Goal: Task Accomplishment & Management: Complete application form

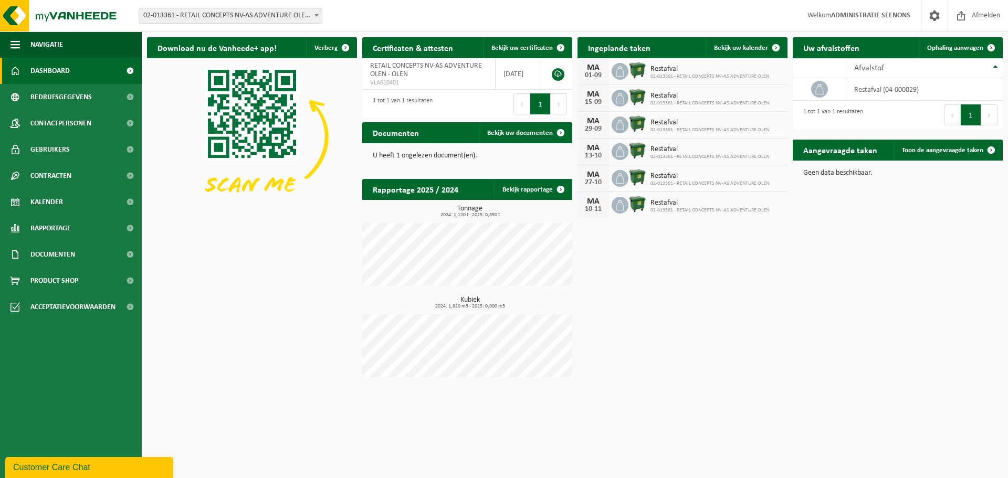
click at [273, 27] on div "Vestiging: 02-013361 - RETAIL CONCEPTS NV-AS ADVENTURE OLEN - OLEN 02-013362 - …" at bounding box center [504, 16] width 1008 height 32
click at [273, 21] on span "02-013361 - RETAIL CONCEPTS NV-AS ADVENTURE OLEN - OLEN" at bounding box center [230, 15] width 183 height 15
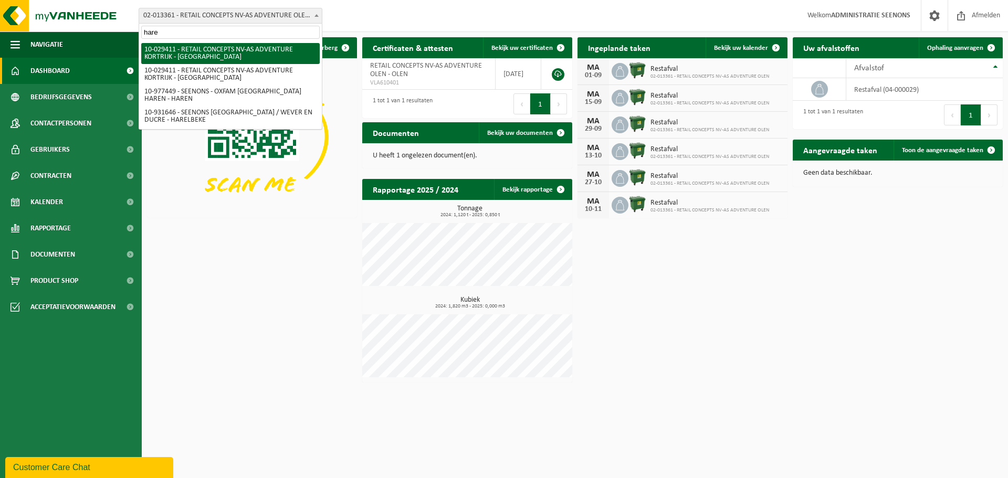
type input "haren"
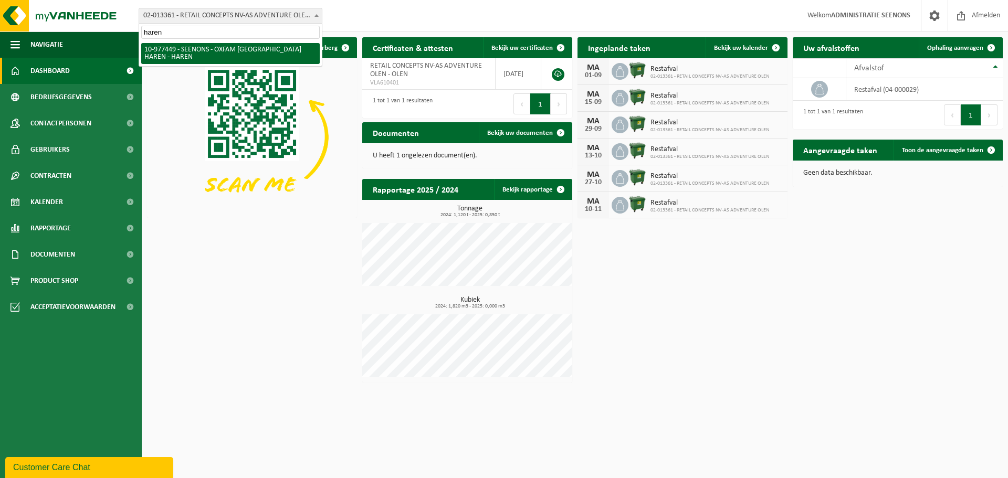
select select "159475"
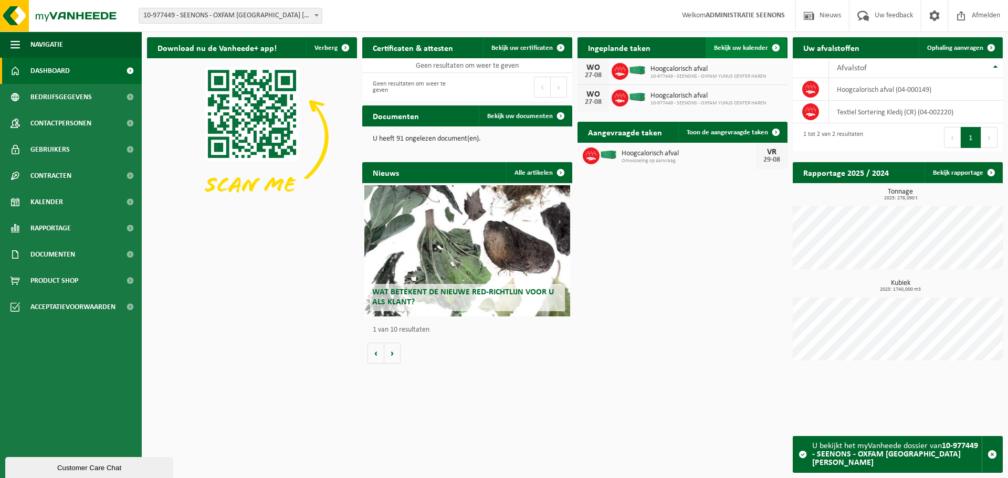
click at [769, 40] on span at bounding box center [775, 47] width 21 height 21
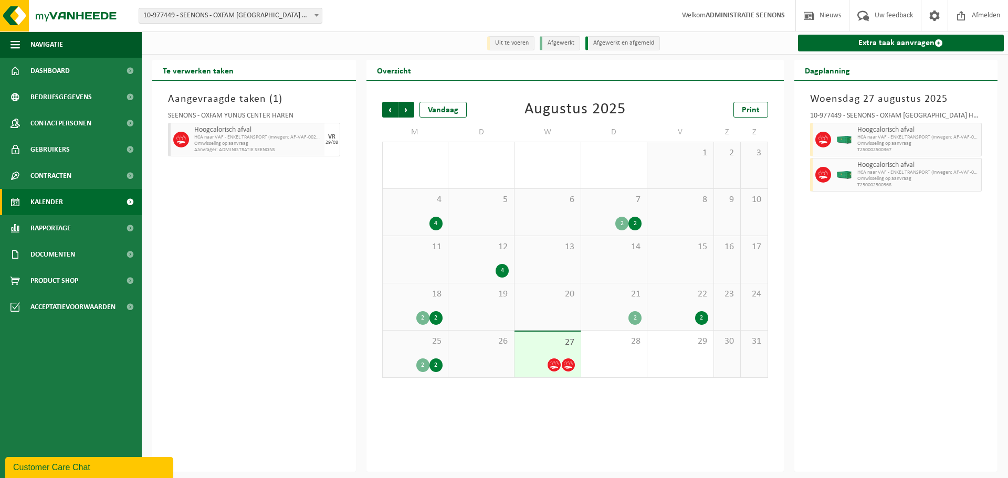
click at [279, 180] on div "Aangevraagde taken ( 1 ) SEENONS - OXFAM YUNUS CENTER HAREN Hoogcalorisch afval…" at bounding box center [254, 276] width 204 height 391
click at [405, 322] on div "2 2" at bounding box center [415, 318] width 55 height 14
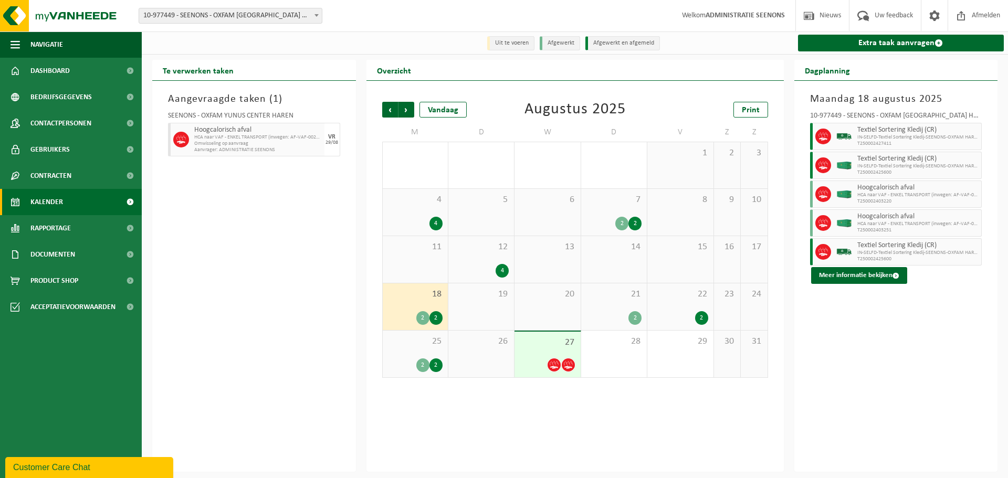
click at [442, 198] on span "4" at bounding box center [415, 200] width 55 height 12
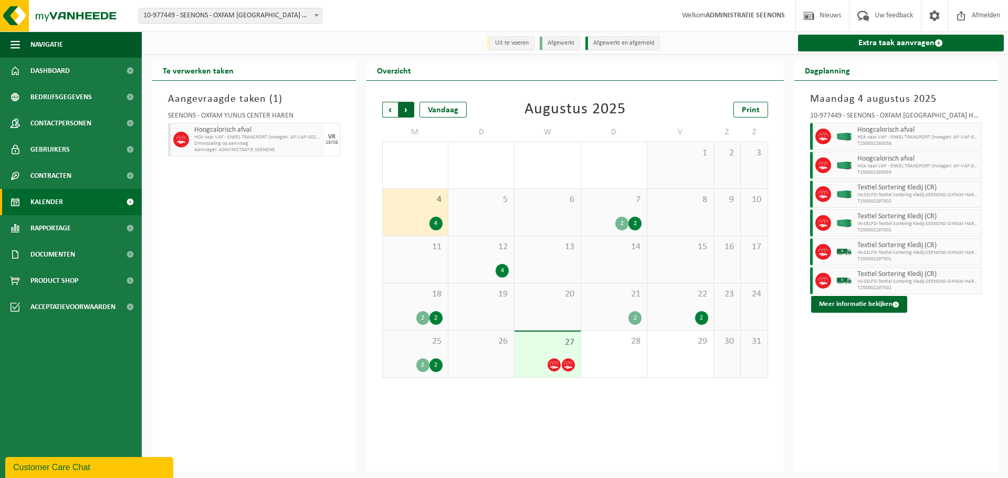
click at [385, 103] on span "Vorige" at bounding box center [390, 110] width 16 height 16
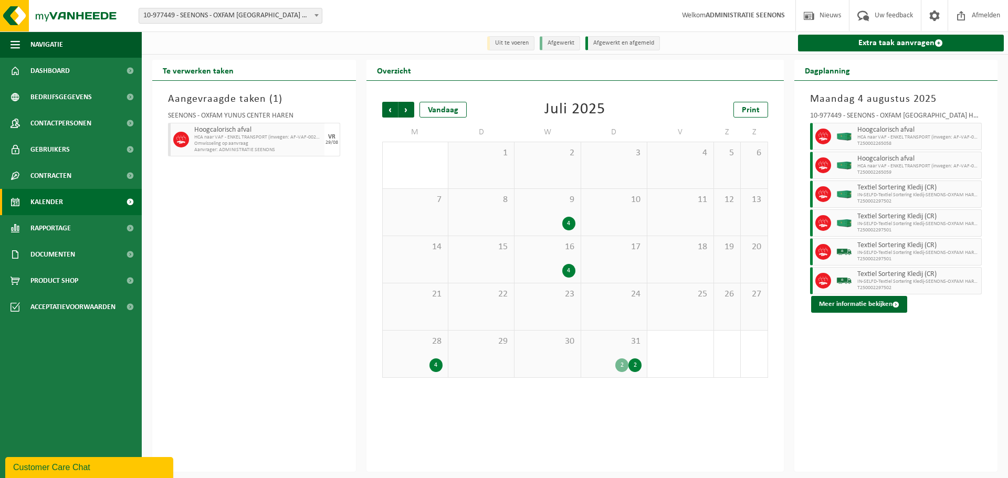
click at [385, 103] on span "Vorige" at bounding box center [390, 110] width 16 height 16
click at [406, 107] on span "Volgende" at bounding box center [406, 110] width 16 height 16
click at [392, 114] on span "Vorige" at bounding box center [390, 110] width 16 height 16
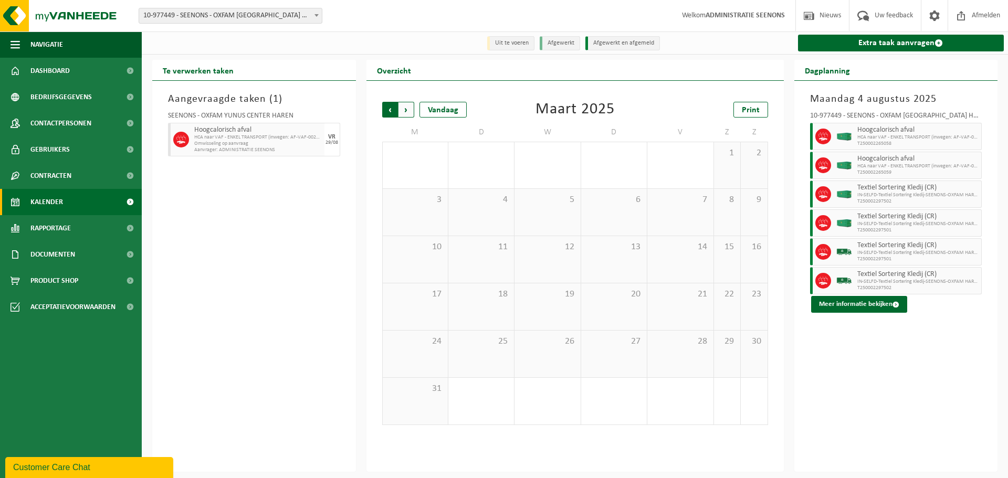
click at [405, 112] on span "Volgende" at bounding box center [406, 110] width 16 height 16
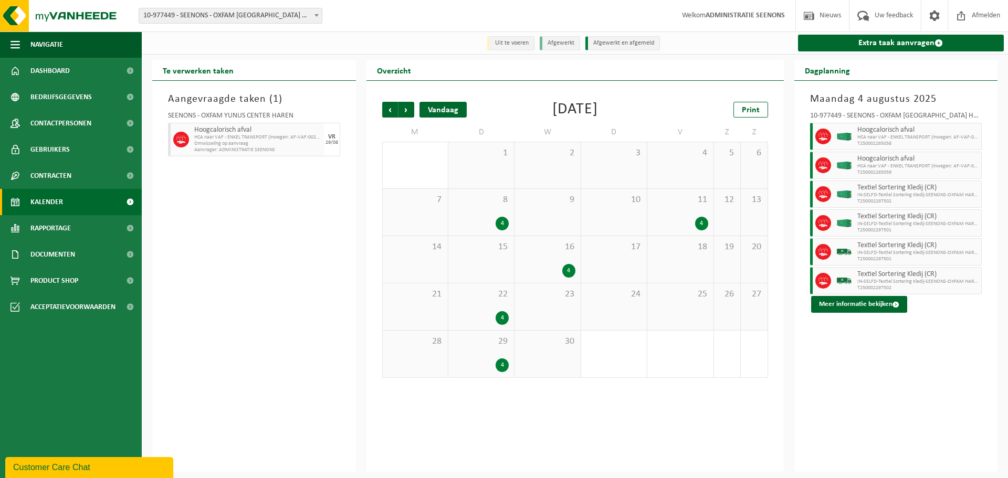
click at [449, 105] on div "Vandaag" at bounding box center [442, 110] width 47 height 16
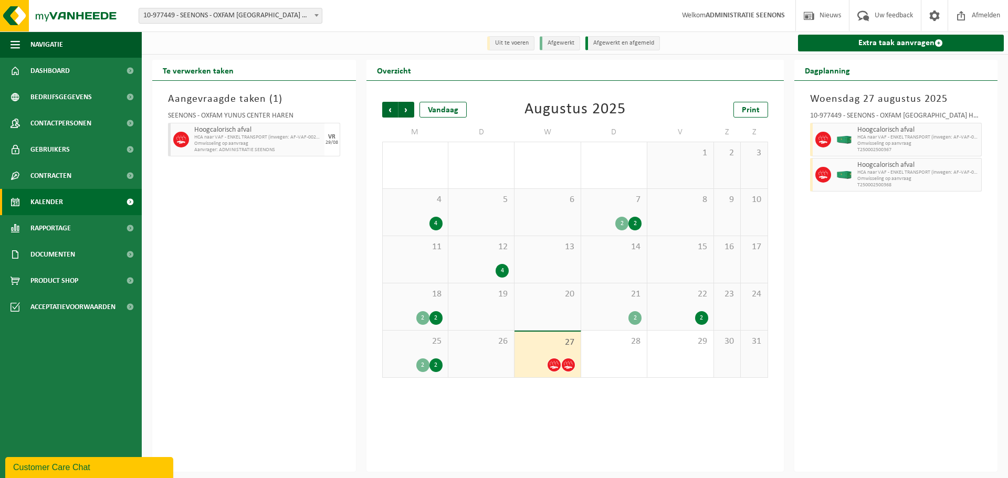
click at [288, 252] on div "Aangevraagde taken ( 1 ) SEENONS - OXFAM YUNUS CENTER HAREN Hoogcalorisch afval…" at bounding box center [254, 276] width 204 height 391
click at [118, 65] on link "Dashboard" at bounding box center [71, 71] width 142 height 26
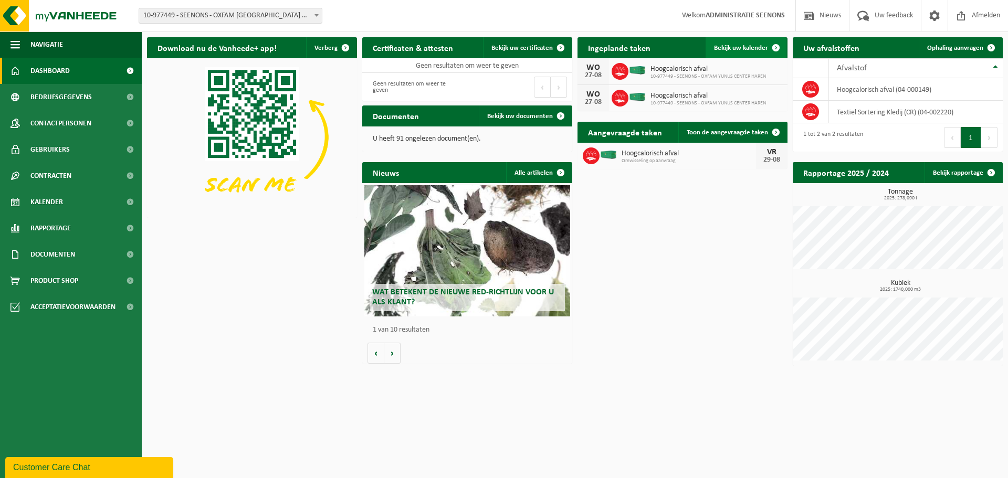
click at [759, 45] on span "Bekijk uw kalender" at bounding box center [741, 48] width 54 height 7
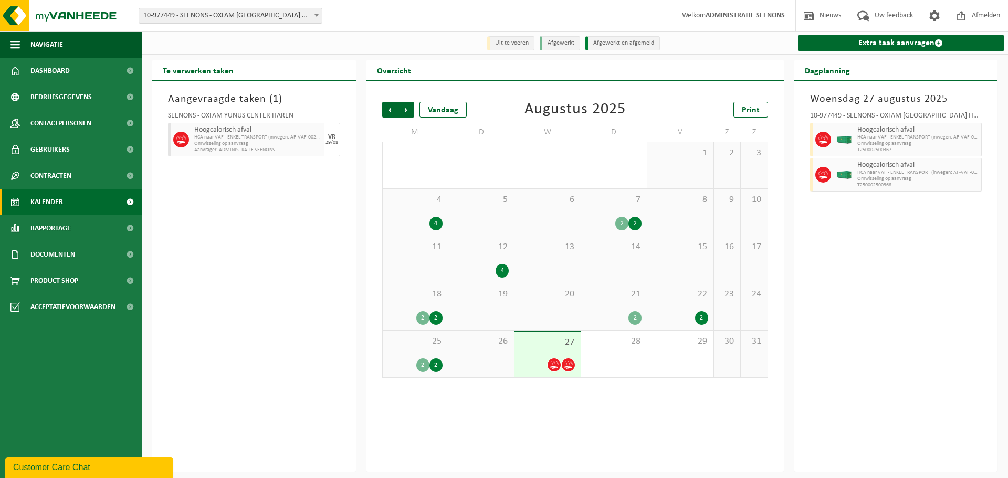
click at [293, 138] on span "HCA naar VAF - ENKEL TRANSPORT (inwegen: AF-VAF-002672)" at bounding box center [258, 137] width 128 height 6
copy div "HCA naar VAF - ENKEL TRANSPORT (inwegen: AF-VAF-002672)"
click at [305, 177] on div "Aangevraagde taken ( 1 ) SEENONS - OXFAM YUNUS CENTER HAREN Hoogcalorisch afval…" at bounding box center [254, 276] width 204 height 391
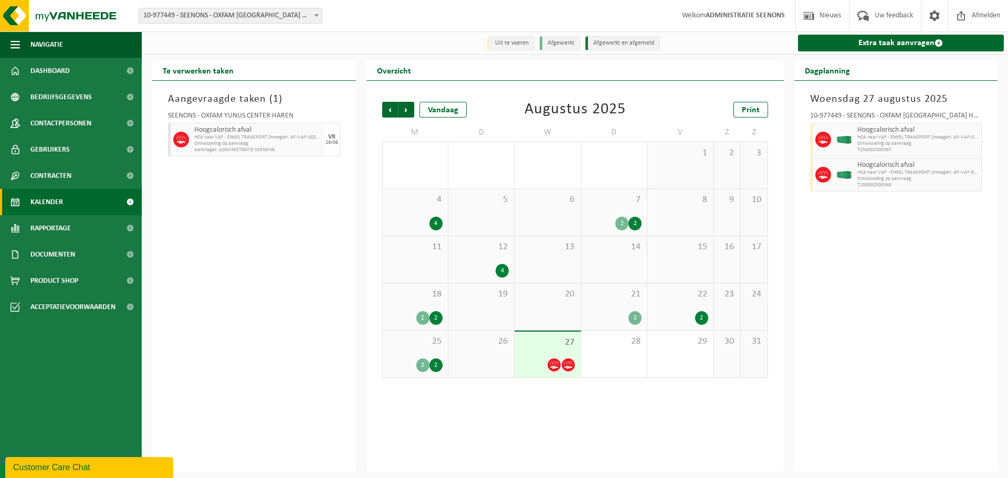
click at [83, 198] on link "Kalender" at bounding box center [71, 202] width 142 height 26
click at [72, 67] on link "Dashboard" at bounding box center [71, 71] width 142 height 26
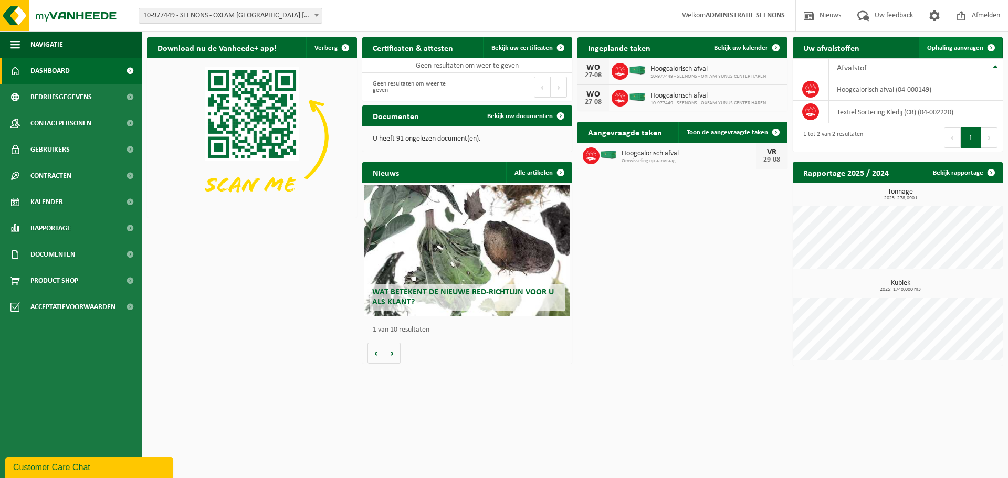
click at [938, 55] on link "Ophaling aanvragen" at bounding box center [960, 47] width 83 height 21
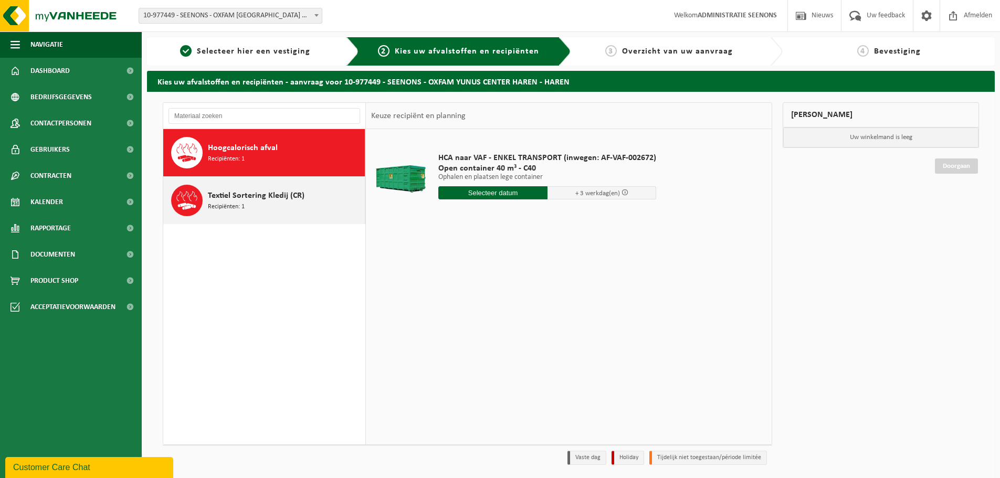
click at [267, 195] on span "Textiel Sortering Kledij (CR)" at bounding box center [256, 195] width 97 height 13
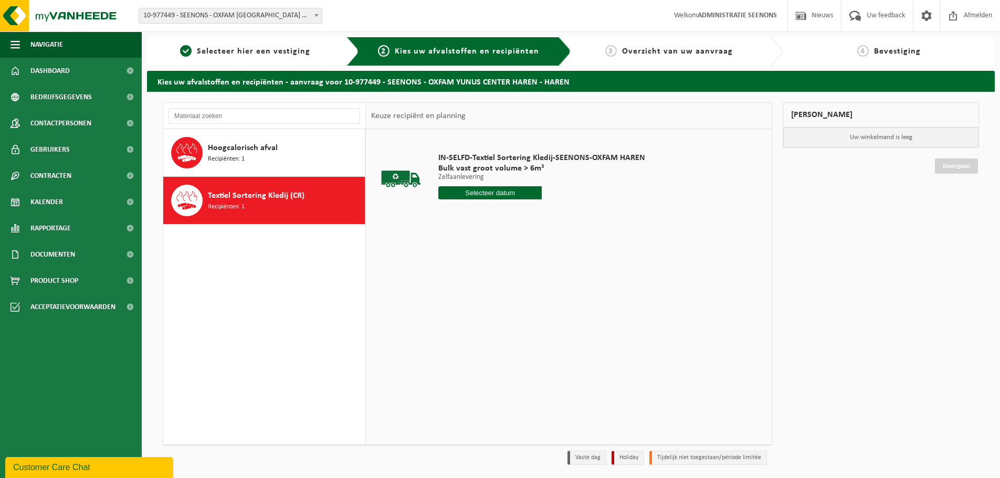
click at [495, 192] on input "text" at bounding box center [489, 192] width 103 height 13
click at [521, 319] on div "29" at bounding box center [522, 319] width 18 height 17
type input "Van [DATE]"
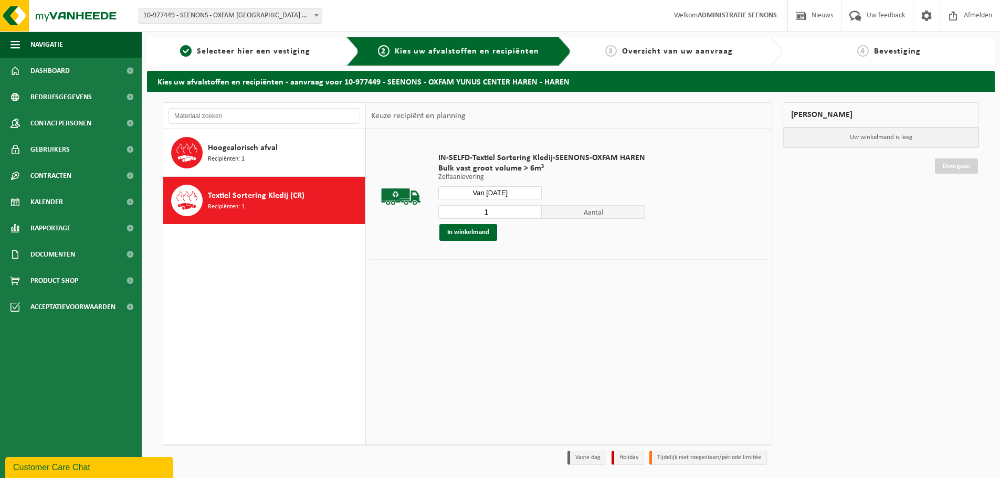
click at [535, 207] on input "1" at bounding box center [489, 212] width 103 height 14
type input "2"
click at [531, 210] on input "2" at bounding box center [489, 212] width 103 height 14
click at [481, 236] on button "In winkelmand" at bounding box center [468, 232] width 58 height 17
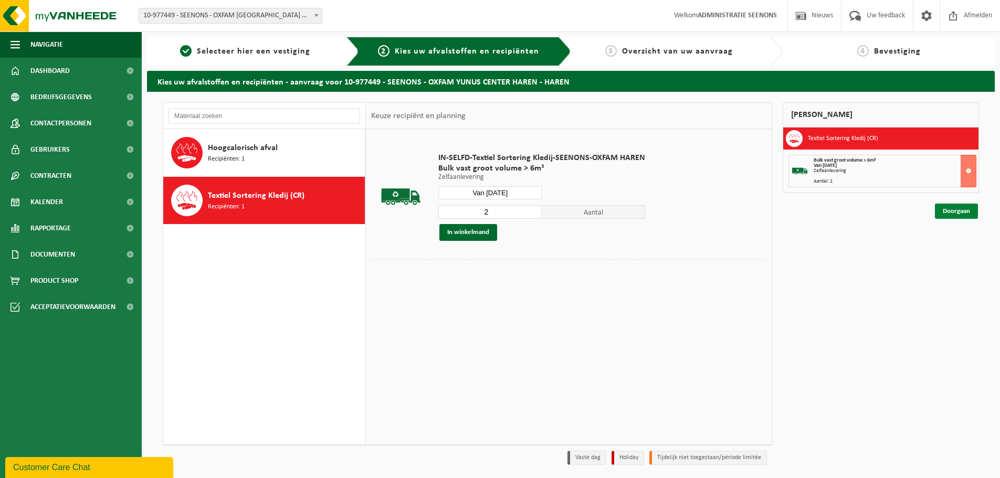
click at [972, 207] on link "Doorgaan" at bounding box center [956, 211] width 43 height 15
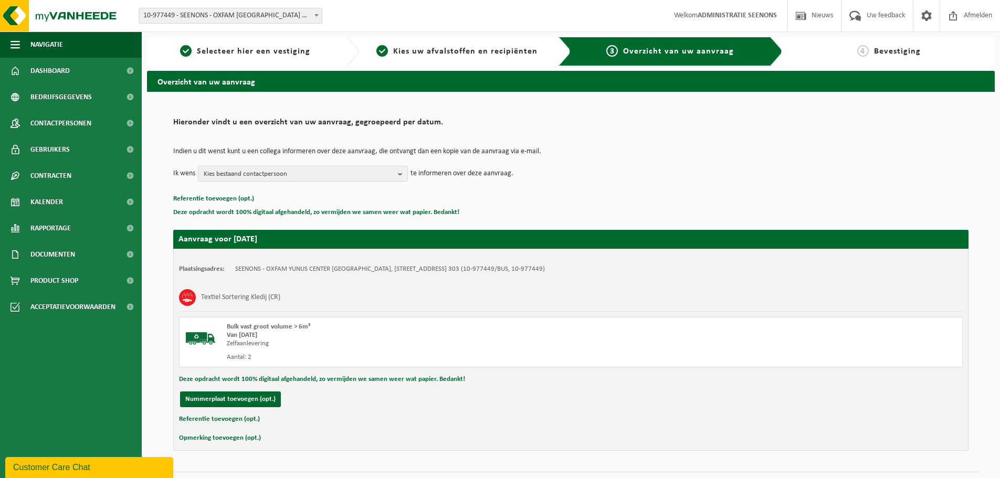
click at [233, 421] on button "Referentie toevoegen (opt.)" at bounding box center [219, 420] width 81 height 14
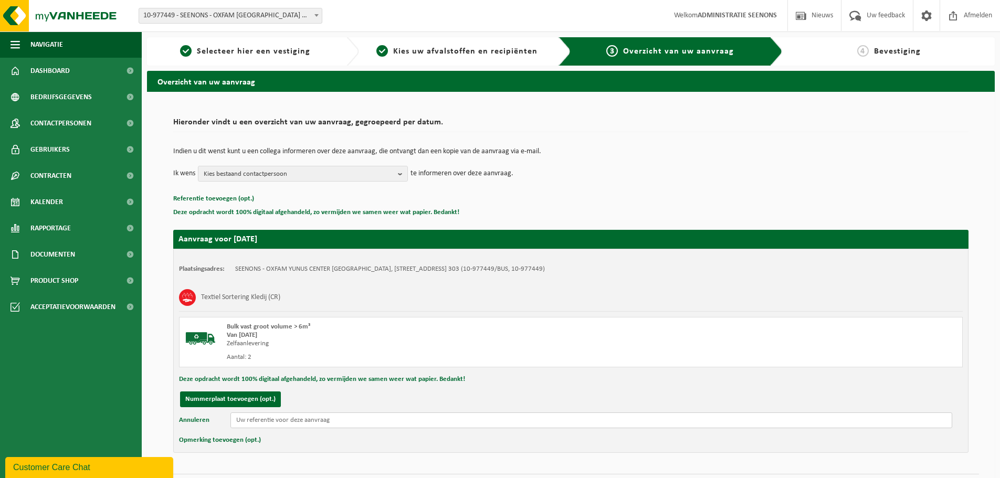
click at [317, 426] on input "text" at bounding box center [591, 421] width 722 height 16
paste input "AF-VAF-002672"
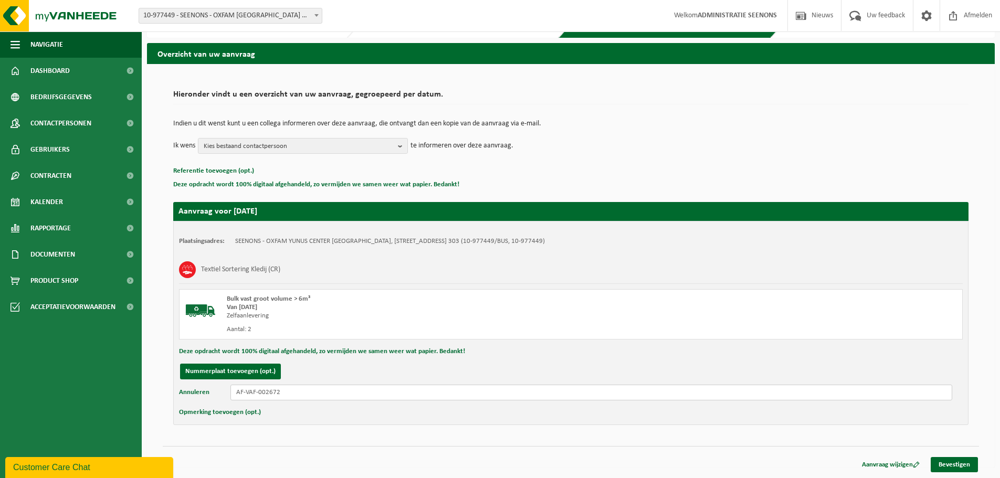
type input "AF-VAF-002672"
click at [236, 412] on button "Opmerking toevoegen (opt.)" at bounding box center [220, 413] width 82 height 14
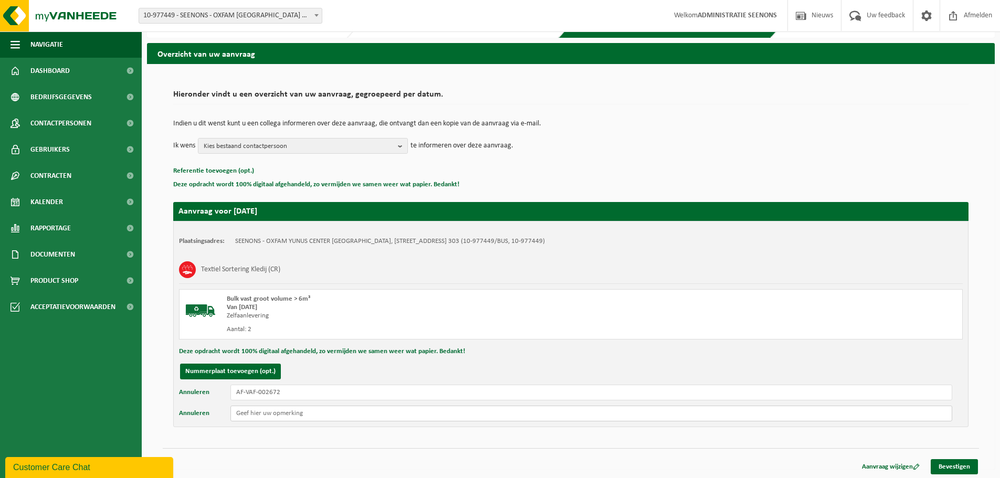
click at [242, 411] on input "text" at bounding box center [591, 414] width 722 height 16
type input "Eén van de afzetcontainers bevat isolatiemateriaal, dus zal afgekeurd worden al…"
click at [949, 465] on link "Bevestigen" at bounding box center [954, 466] width 47 height 15
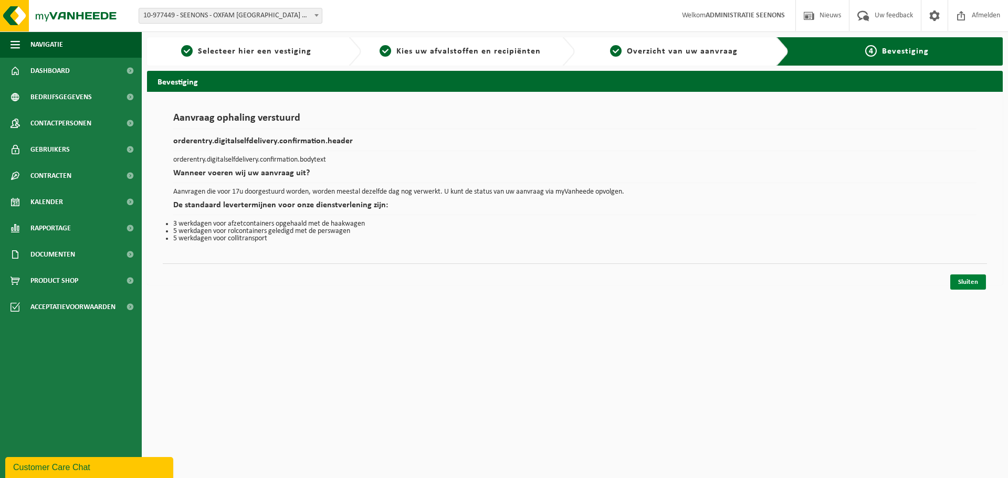
click at [984, 280] on link "Sluiten" at bounding box center [968, 282] width 36 height 15
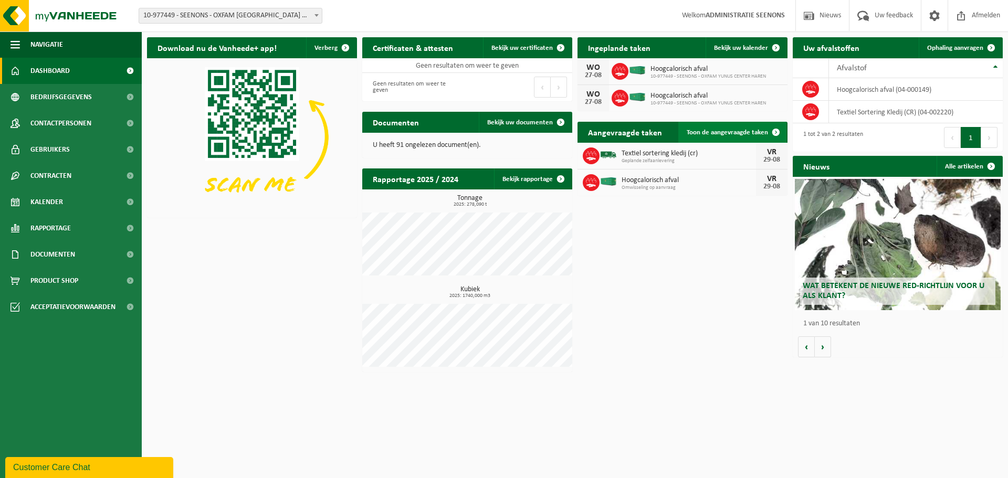
click at [764, 130] on span "Toon de aangevraagde taken" at bounding box center [727, 132] width 81 height 7
